Goal: Task Accomplishment & Management: Manage account settings

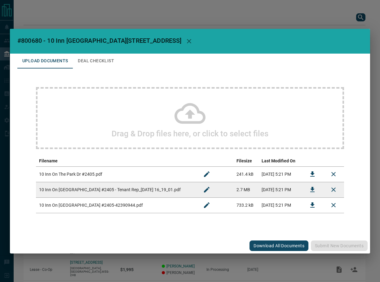
click at [35, 43] on span "#800680 - 10 Inn [GEOGRAPHIC_DATA][STREET_ADDRESS]" at bounding box center [99, 40] width 164 height 7
copy span "800680"
click at [308, 172] on button "Download" at bounding box center [312, 174] width 15 height 15
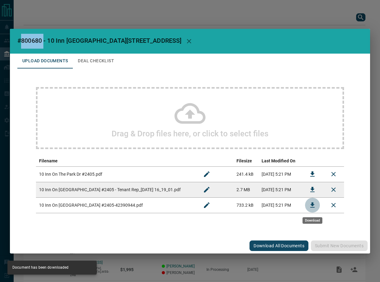
click at [310, 205] on icon "Download" at bounding box center [311, 204] width 7 height 7
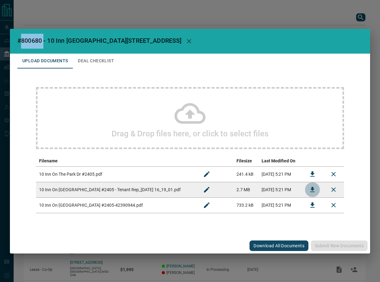
click at [313, 188] on icon "Download" at bounding box center [311, 189] width 7 height 7
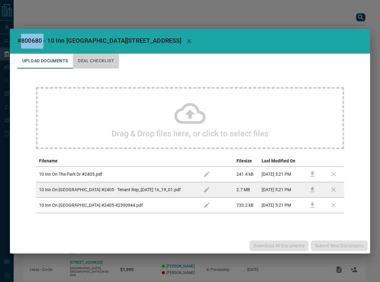
click at [107, 61] on button "Deal Checklist" at bounding box center [96, 61] width 46 height 15
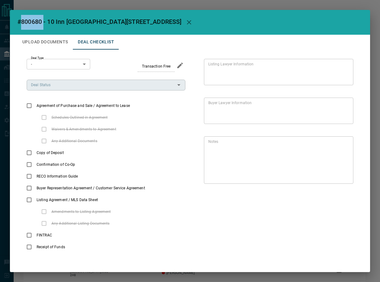
click at [59, 85] on input "Deal Status" at bounding box center [100, 84] width 145 height 7
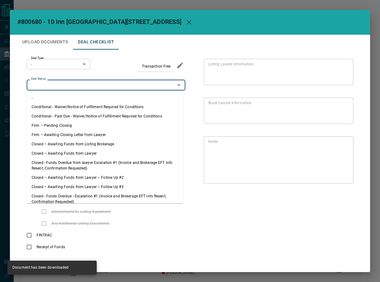
drag, startPoint x: 61, startPoint y: 122, endPoint x: 61, endPoint y: 105, distance: 17.7
click at [61, 122] on li "Firm – Pending Closing" at bounding box center [105, 125] width 156 height 9
type input "**********"
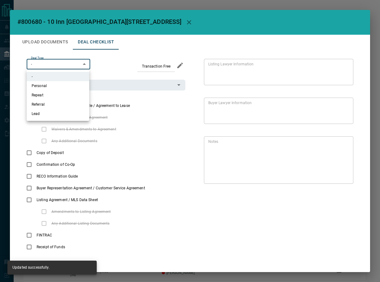
click at [61, 68] on body "Lead Transfers Leads Deals Listings Campaigns Quota Rules Agent Quotas Admin Mo…" at bounding box center [190, 160] width 380 height 321
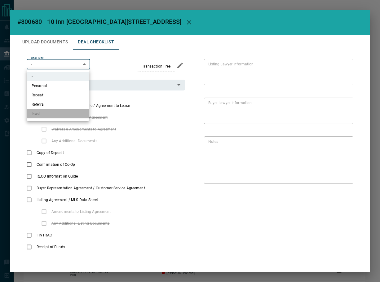
drag, startPoint x: 42, startPoint y: 115, endPoint x: 34, endPoint y: 110, distance: 8.9
click at [42, 115] on li "Lead" at bounding box center [58, 113] width 63 height 9
type input "*"
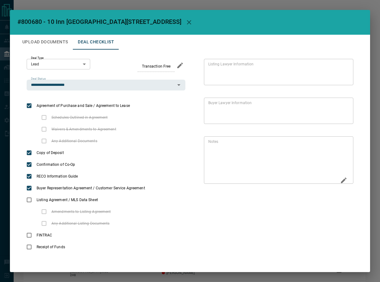
click at [340, 179] on icon "Edit" at bounding box center [343, 180] width 7 height 7
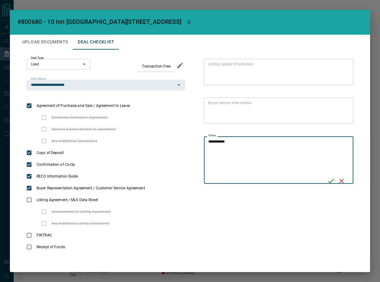
type textarea "**********"
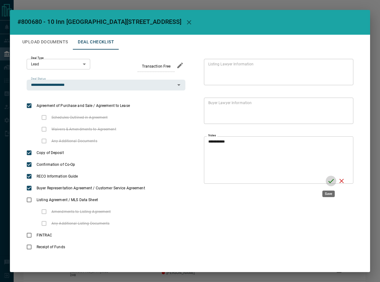
click at [327, 181] on icon "Save" at bounding box center [330, 180] width 7 height 7
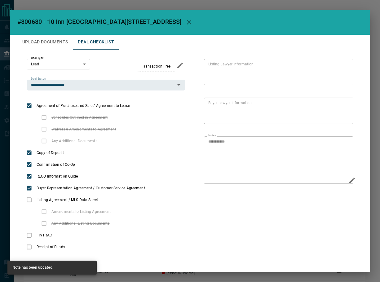
click at [49, 42] on button "Upload Documents" at bounding box center [44, 42] width 55 height 15
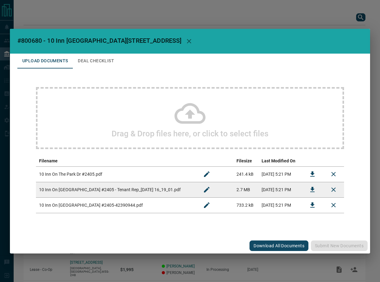
click at [164, 123] on div "Drag & Drop files here, or click to select files" at bounding box center [190, 118] width 308 height 62
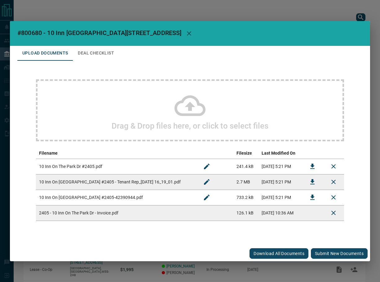
click at [339, 251] on button "Submit new documents" at bounding box center [339, 253] width 57 height 11
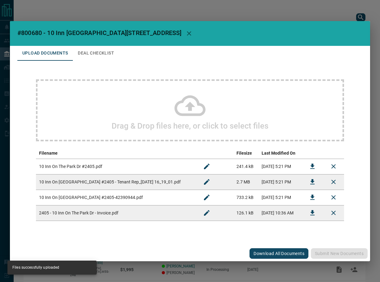
click at [98, 49] on button "Deal Checklist" at bounding box center [96, 53] width 46 height 15
